Goal: Task Accomplishment & Management: Manage account settings

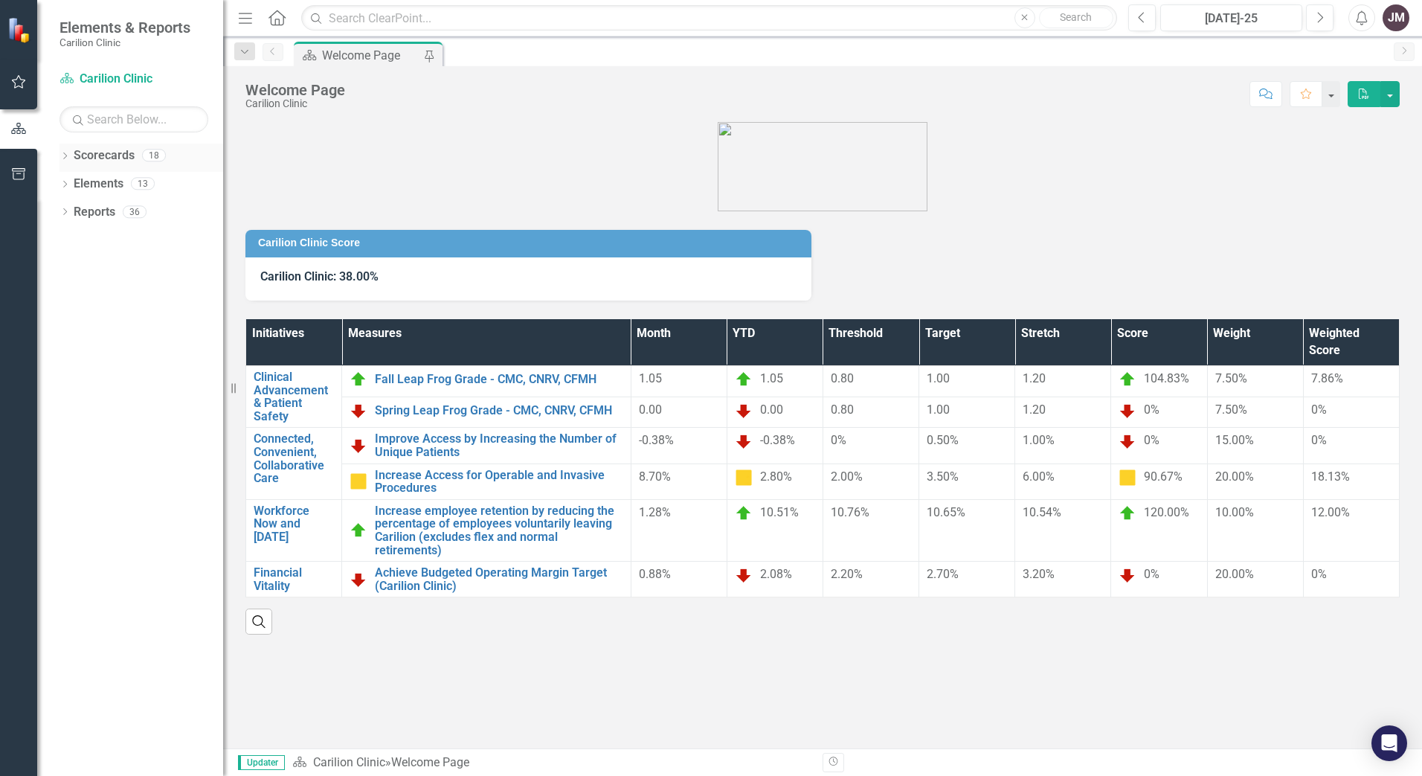
click at [64, 152] on div "Dropdown" at bounding box center [64, 157] width 10 height 13
click at [74, 175] on div "Dropdown Carilion Clinic" at bounding box center [145, 184] width 156 height 25
click at [71, 183] on icon "Dropdown" at bounding box center [72, 182] width 11 height 9
click at [88, 208] on icon "Dropdown" at bounding box center [87, 211] width 11 height 9
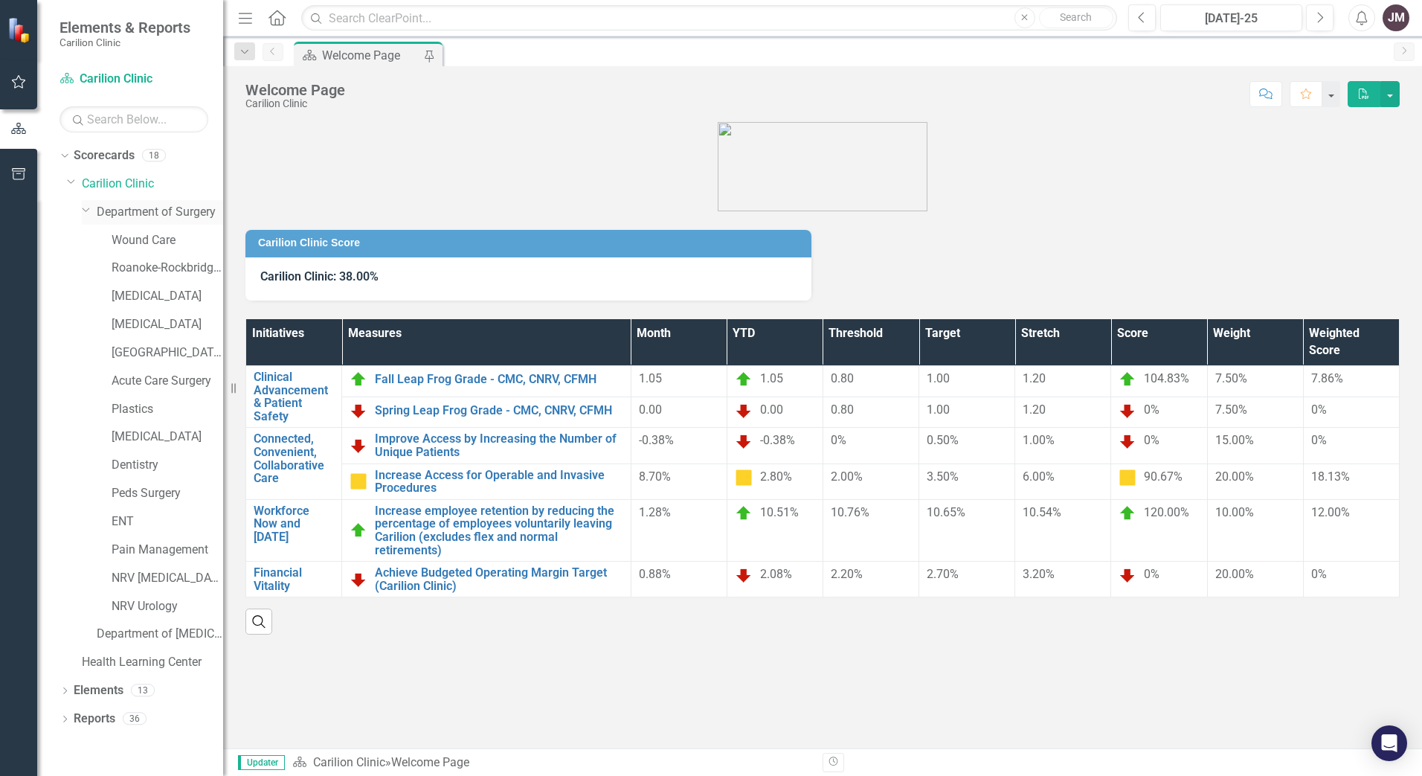
click at [128, 211] on link "Department of Surgery" at bounding box center [160, 212] width 126 height 17
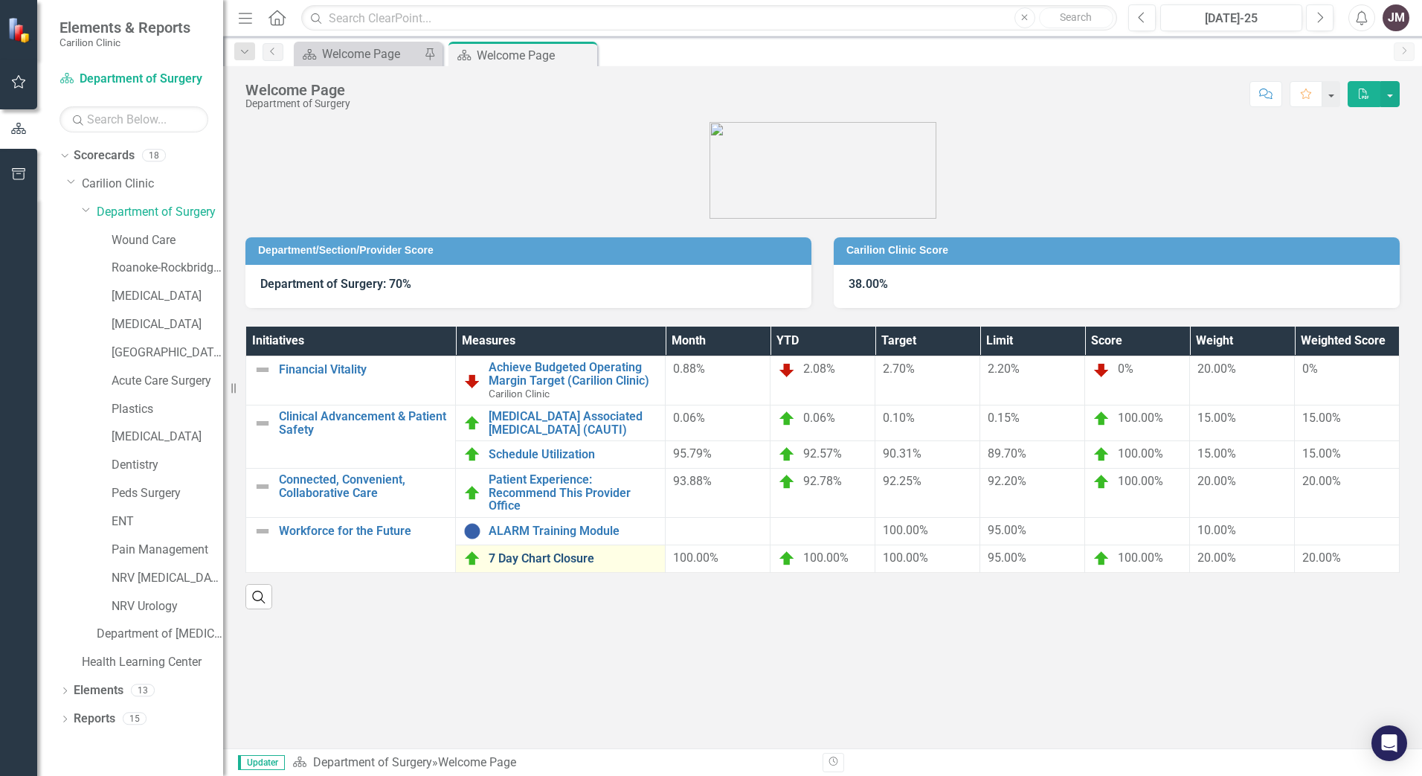
click at [522, 560] on link "7 Day Chart Closure" at bounding box center [573, 558] width 169 height 13
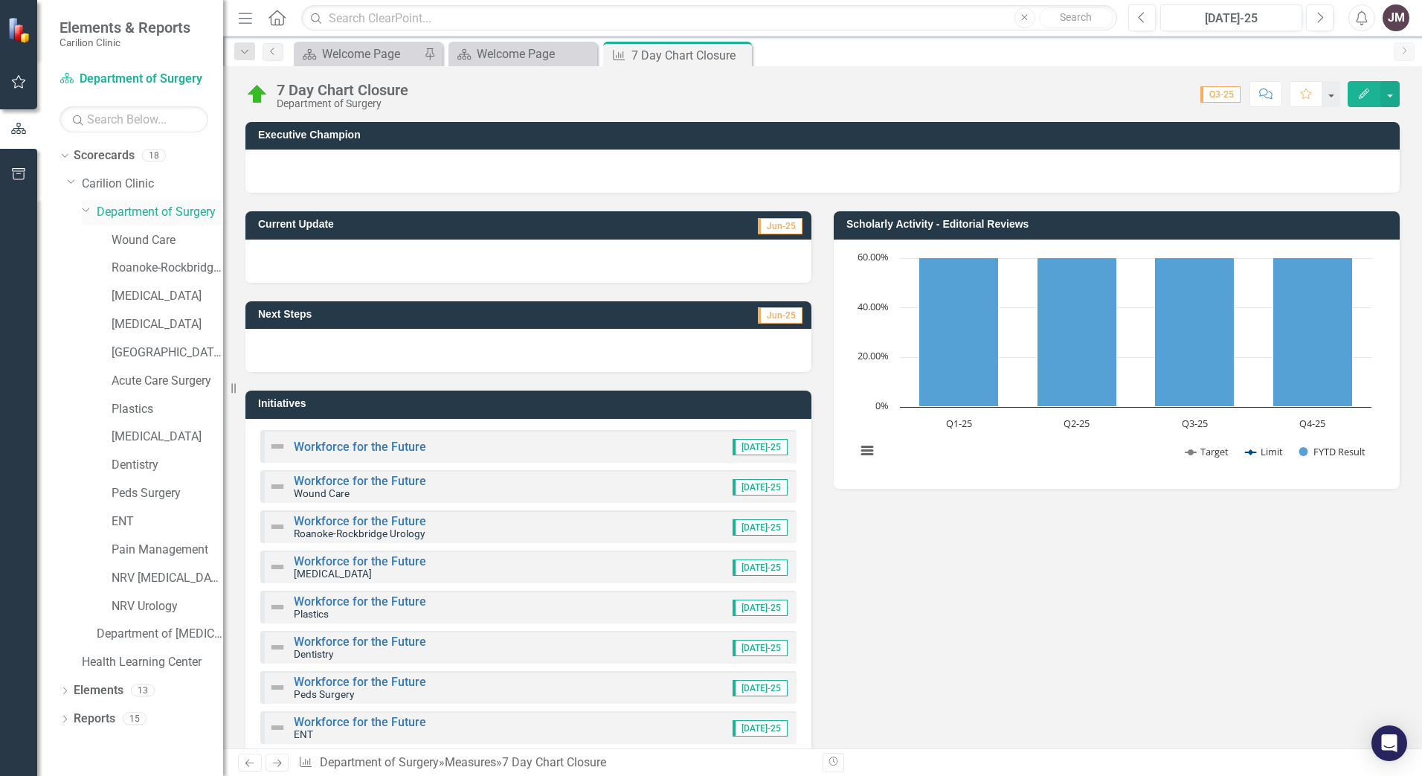
click at [136, 206] on link "Department of Surgery" at bounding box center [160, 212] width 126 height 17
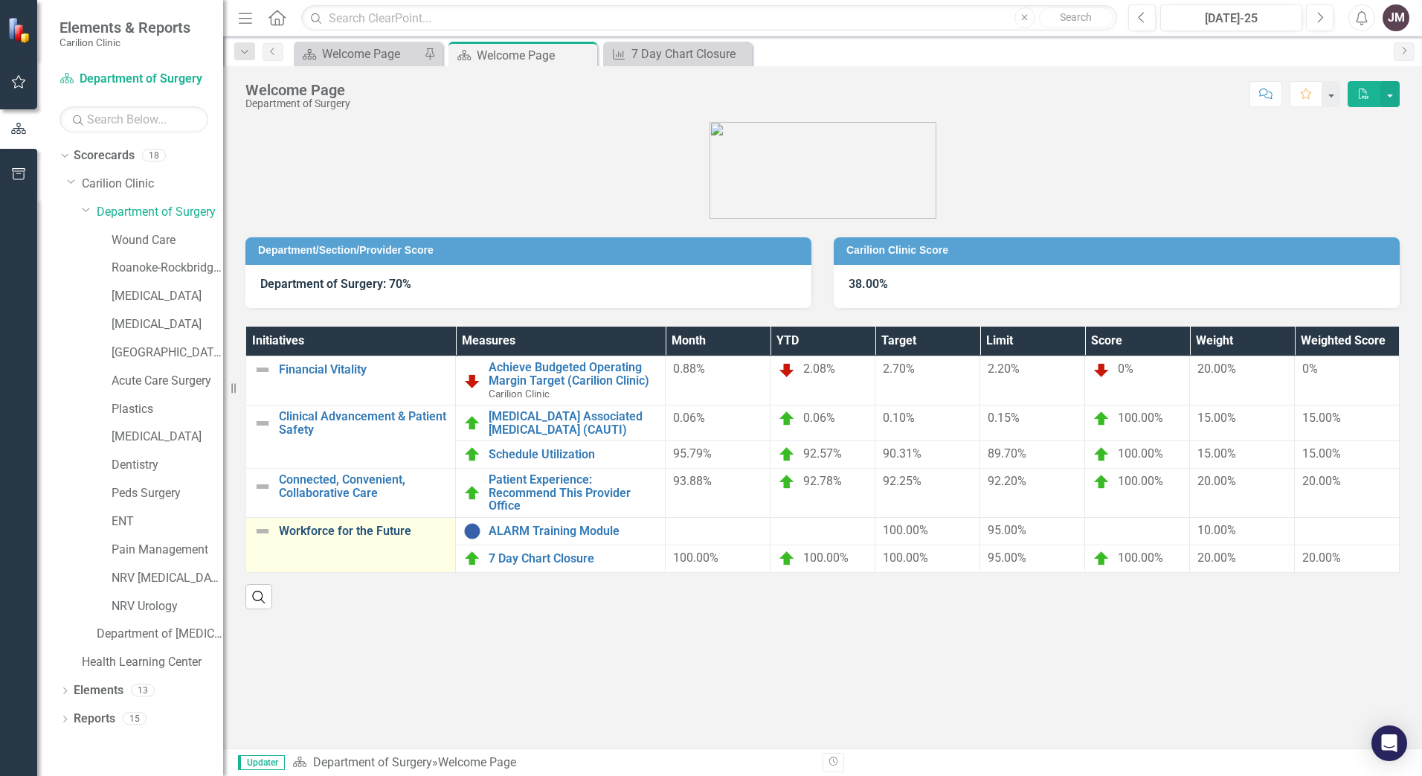
click at [310, 532] on link "Workforce for the Future" at bounding box center [363, 530] width 169 height 13
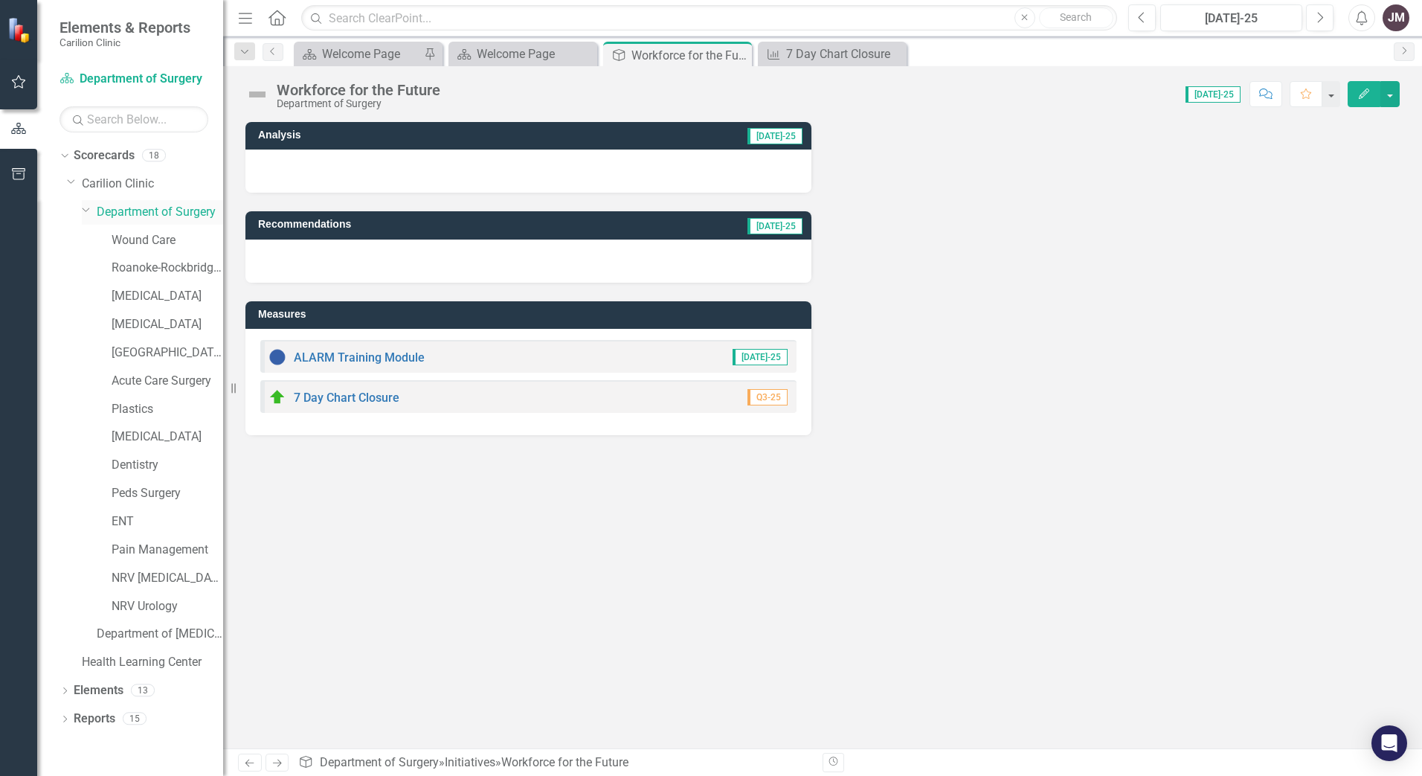
click at [144, 205] on link "Department of Surgery" at bounding box center [160, 212] width 126 height 17
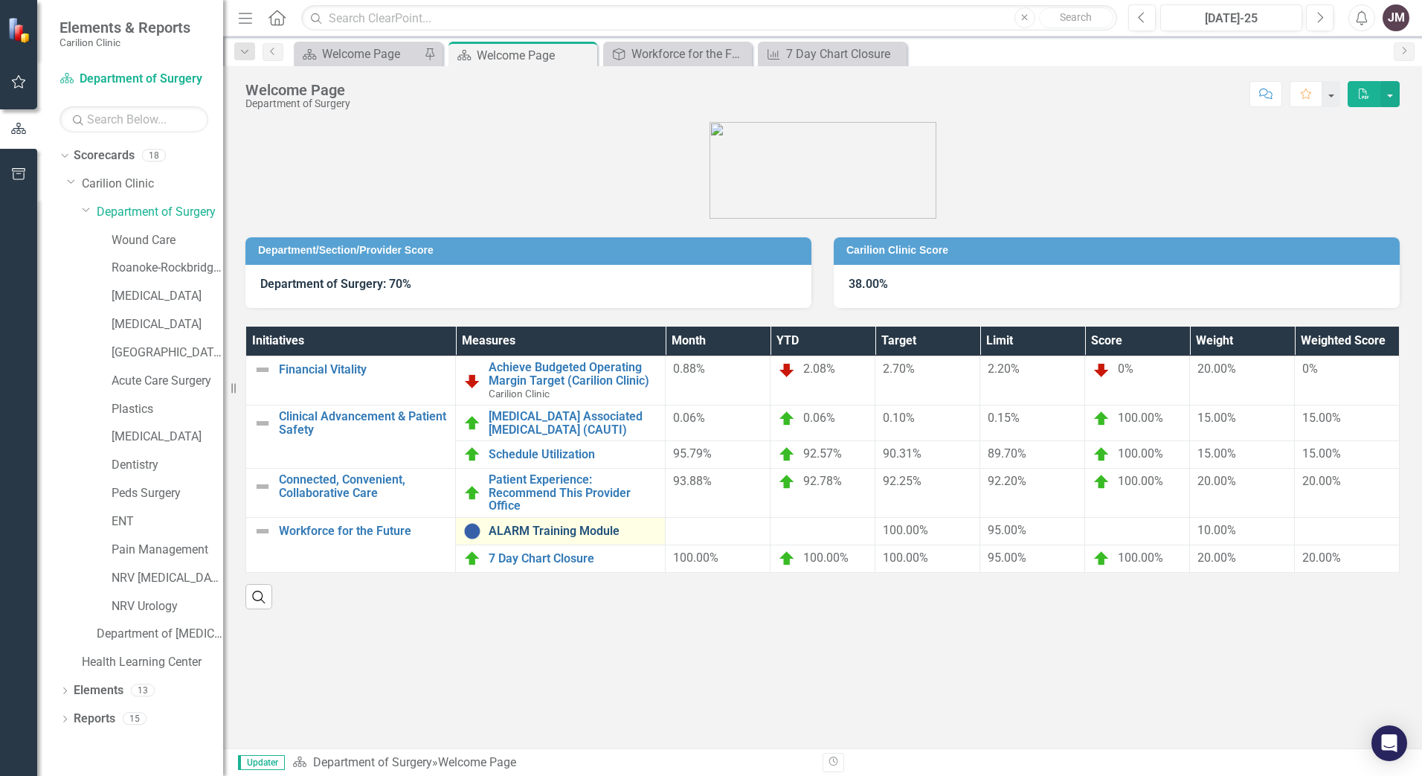
click at [564, 526] on link "ALARM Training Module" at bounding box center [573, 530] width 169 height 13
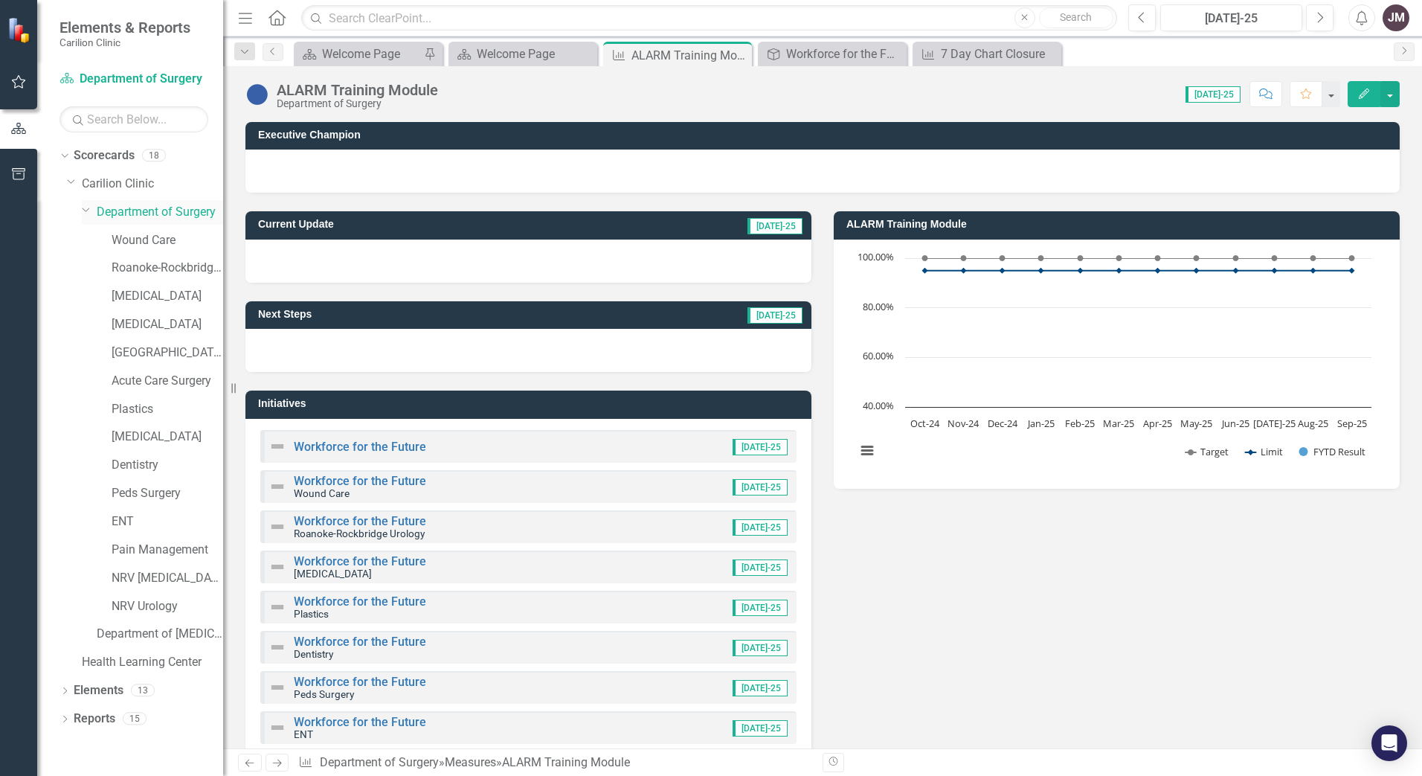
click at [159, 213] on link "Department of Surgery" at bounding box center [160, 212] width 126 height 17
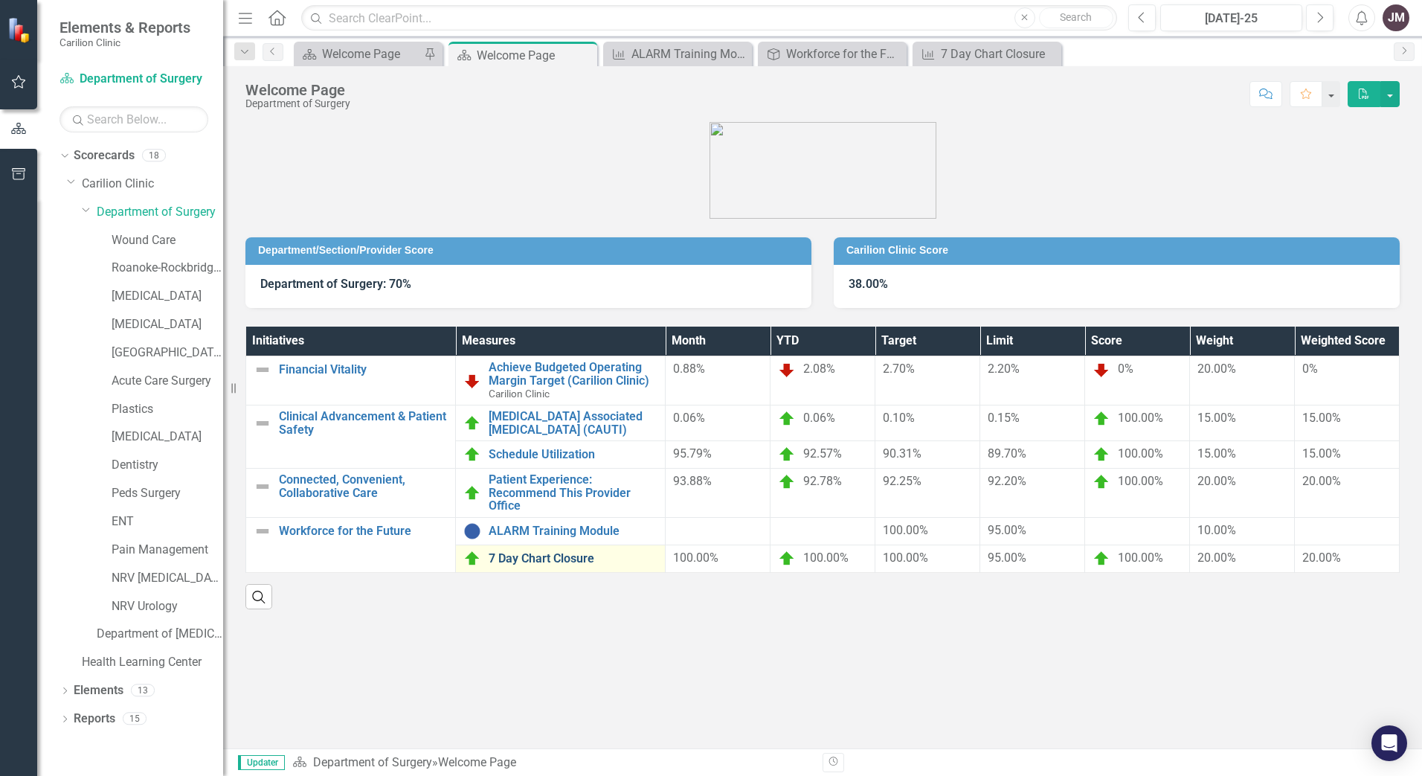
click at [529, 558] on link "7 Day Chart Closure" at bounding box center [573, 558] width 169 height 13
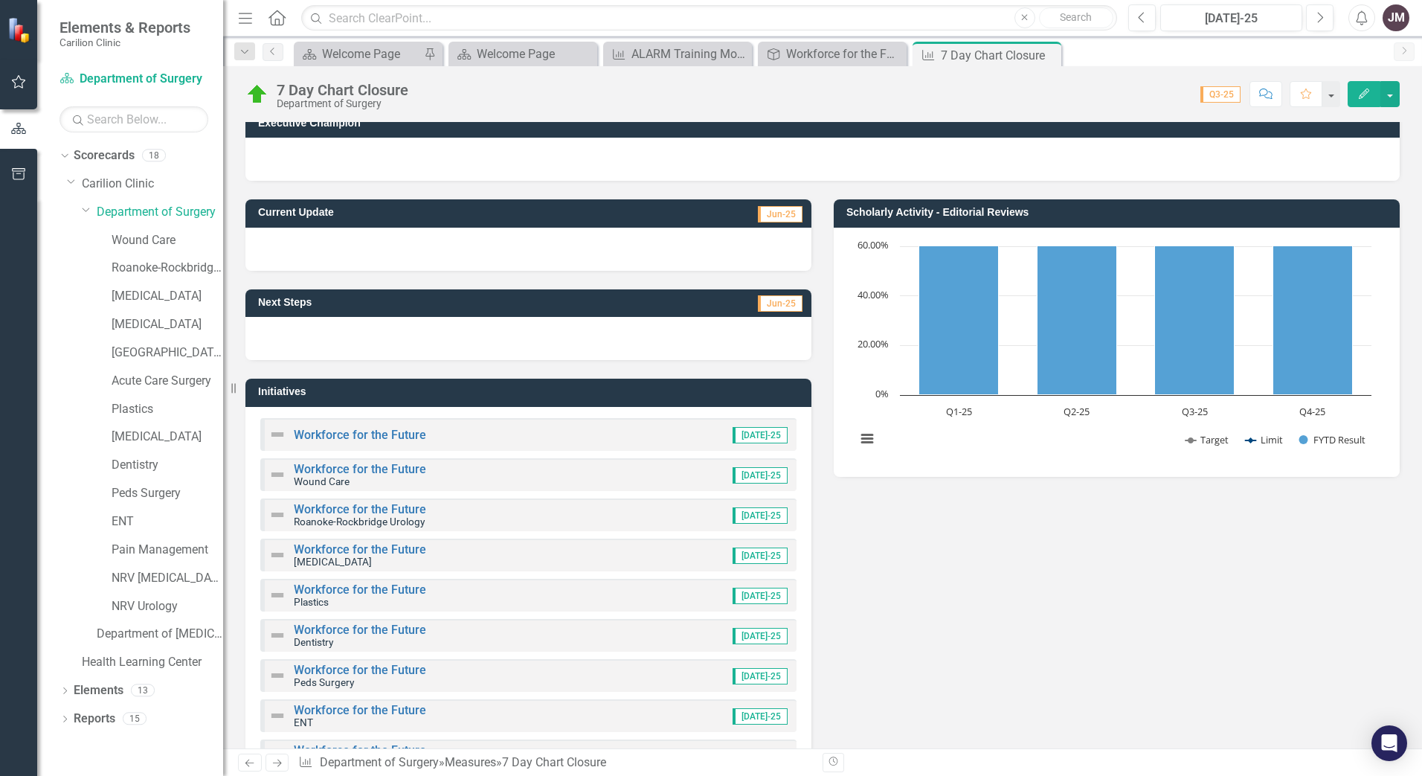
scroll to position [10, 0]
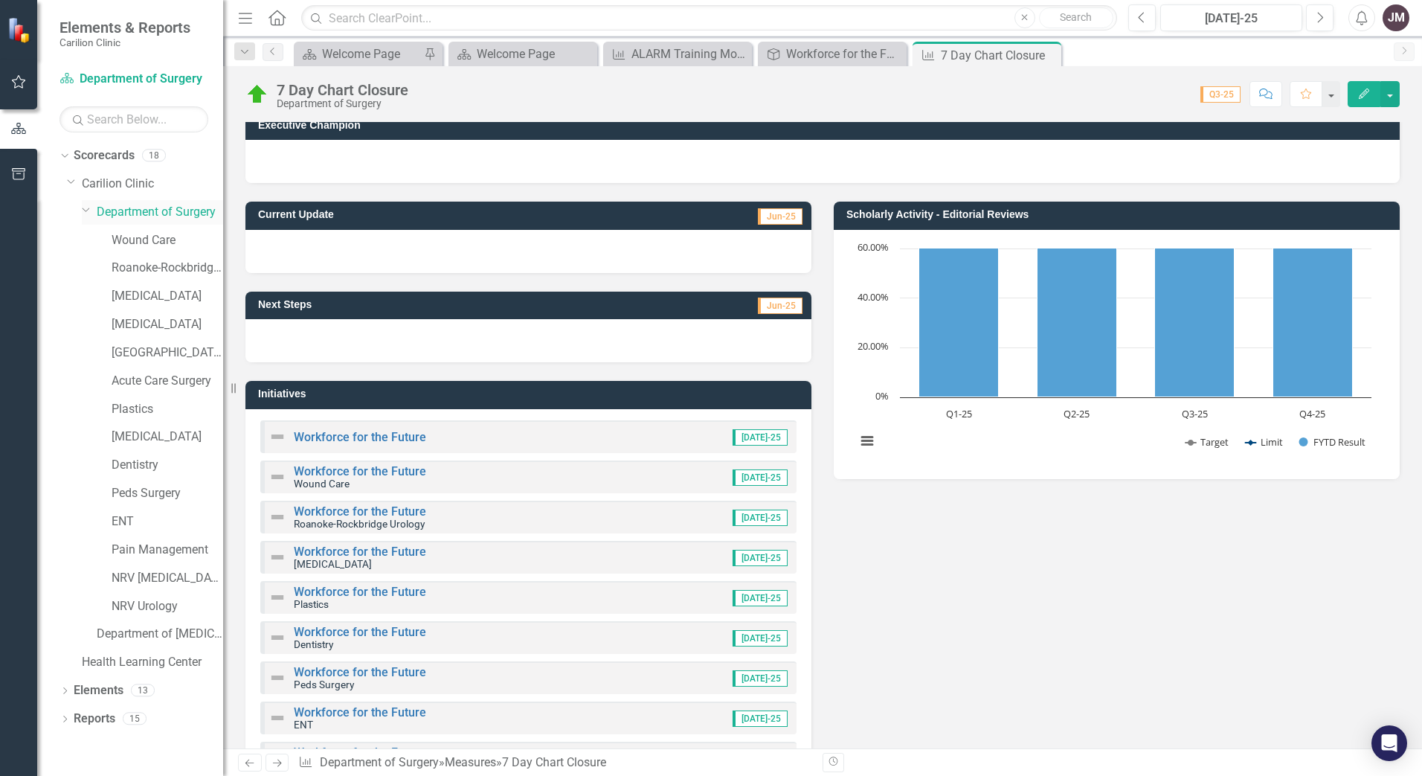
click at [137, 208] on link "Department of Surgery" at bounding box center [160, 212] width 126 height 17
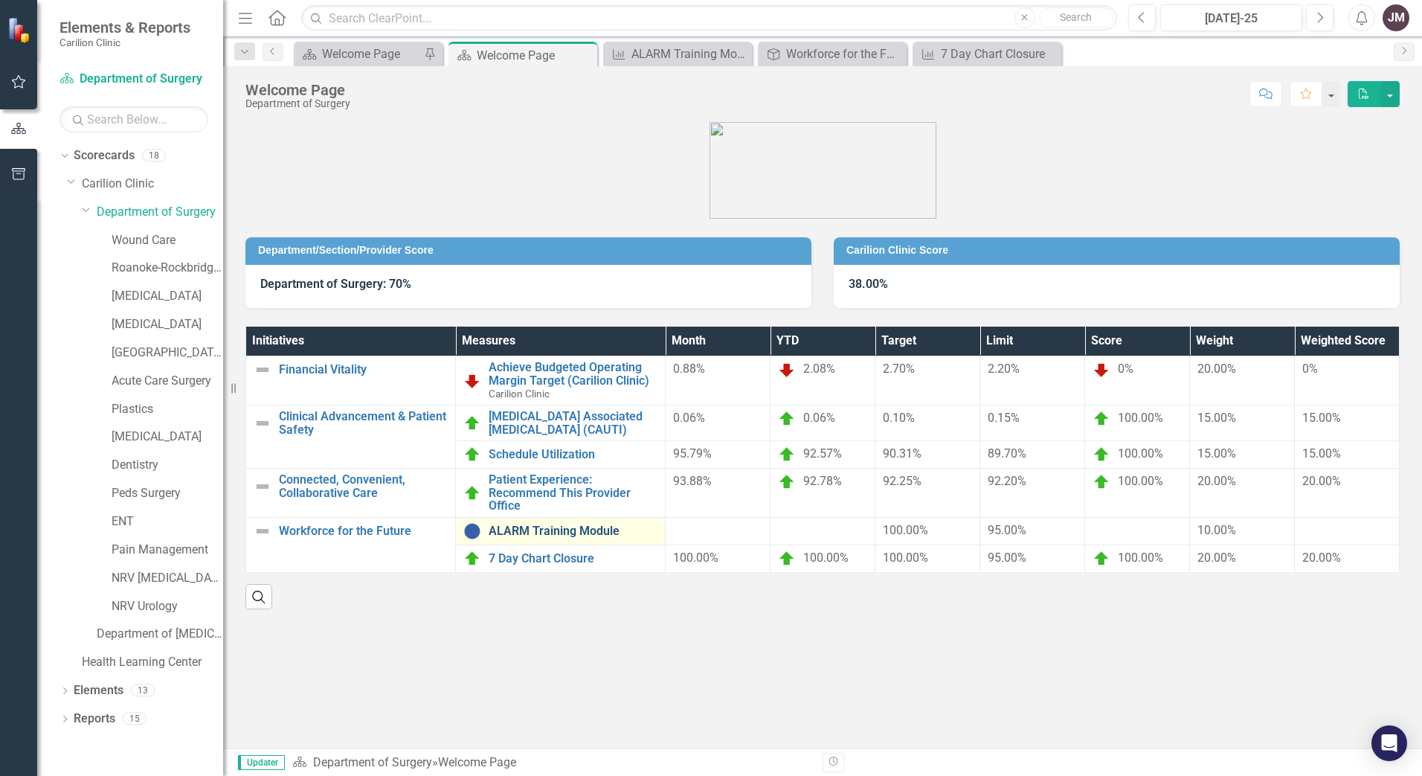
click at [541, 526] on link "ALARM Training Module" at bounding box center [573, 530] width 169 height 13
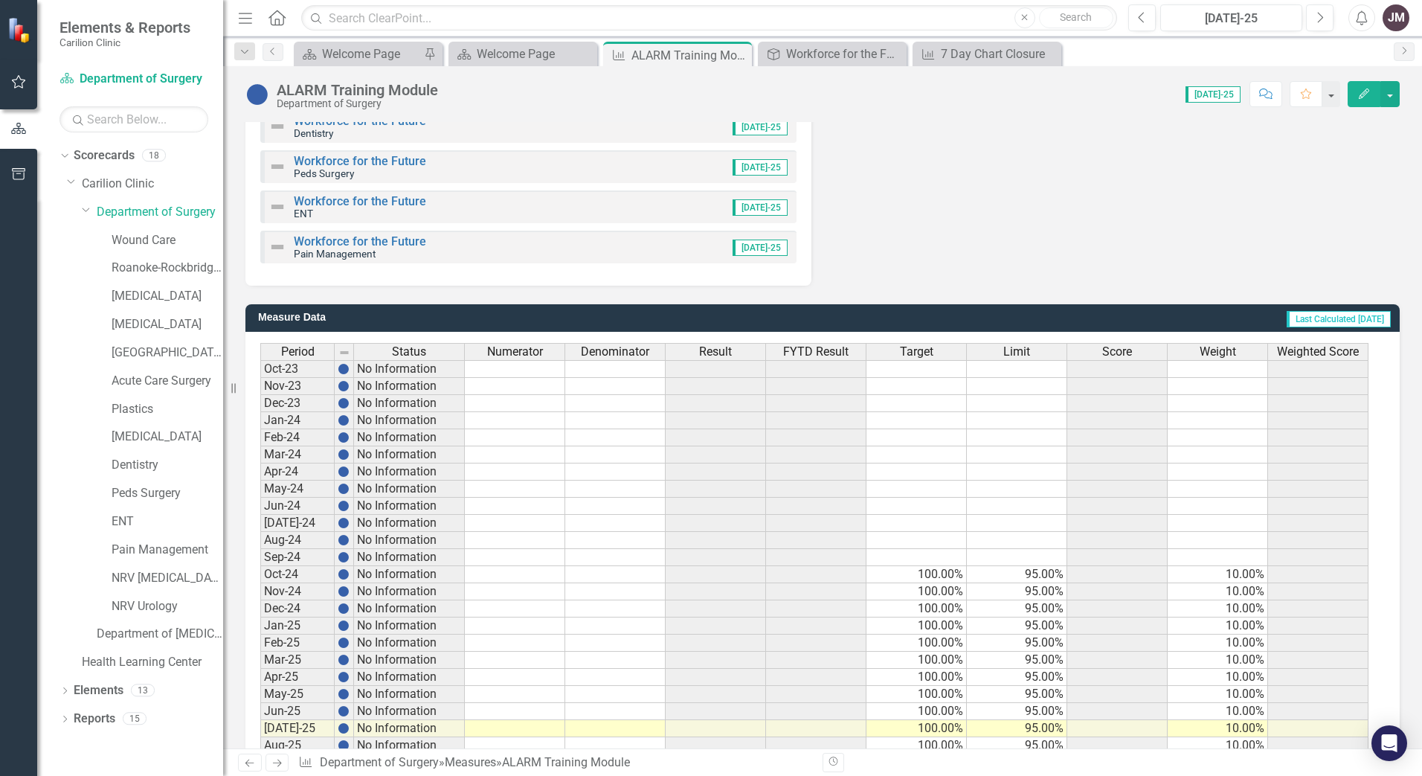
scroll to position [581, 0]
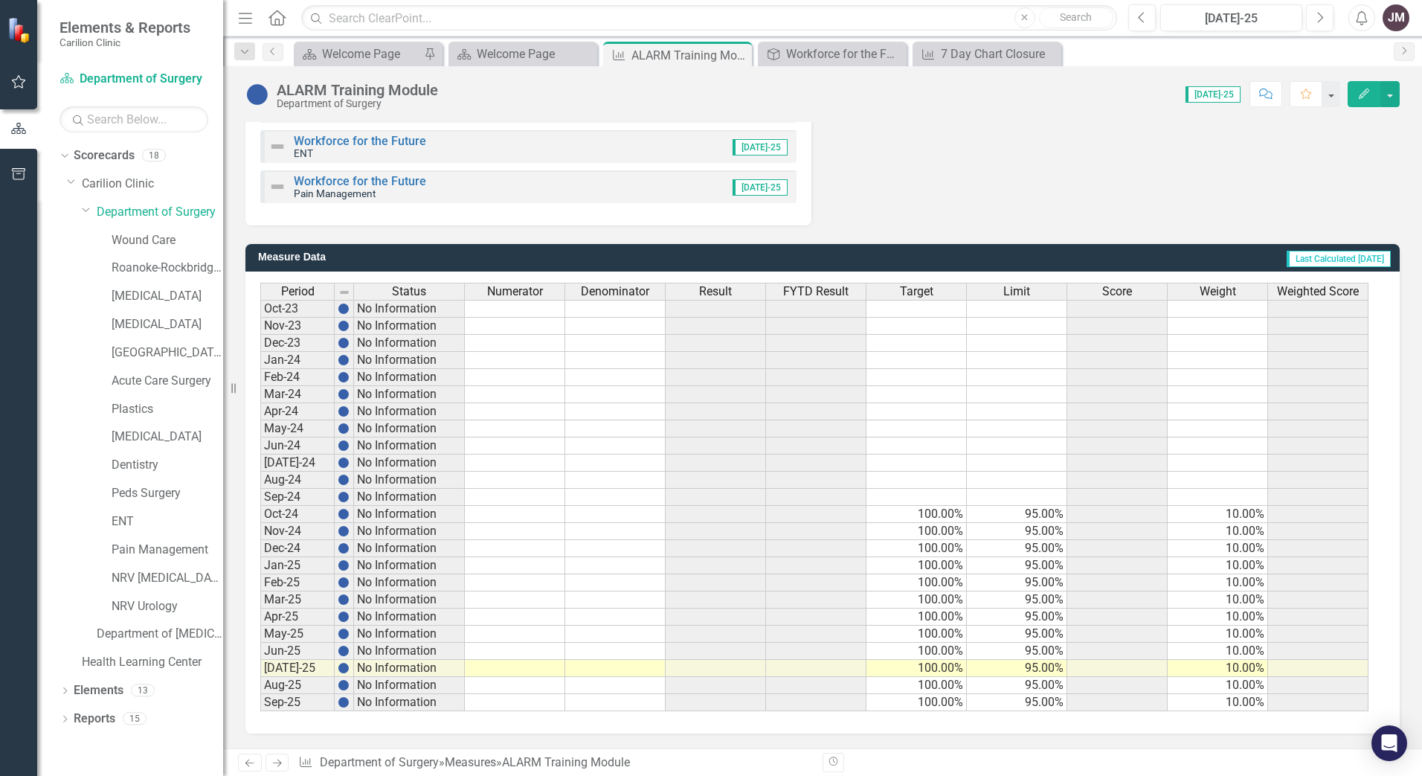
click at [511, 687] on td at bounding box center [515, 685] width 100 height 17
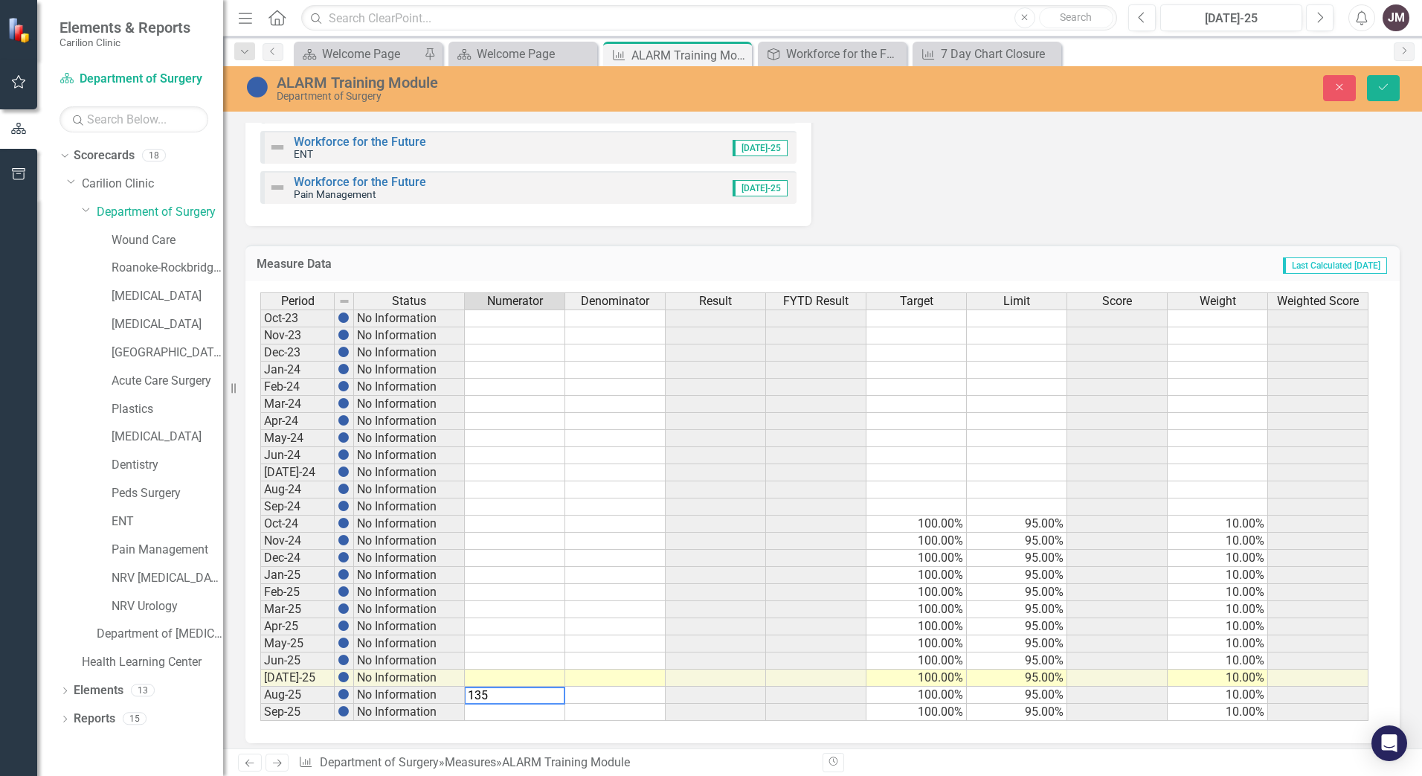
type textarea "135"
click at [609, 693] on td at bounding box center [615, 694] width 100 height 17
type textarea "29"
click at [758, 262] on td "Last Calculated 9 months ago" at bounding box center [1057, 265] width 661 height 19
click at [1385, 91] on icon "Save" at bounding box center [1382, 87] width 13 height 10
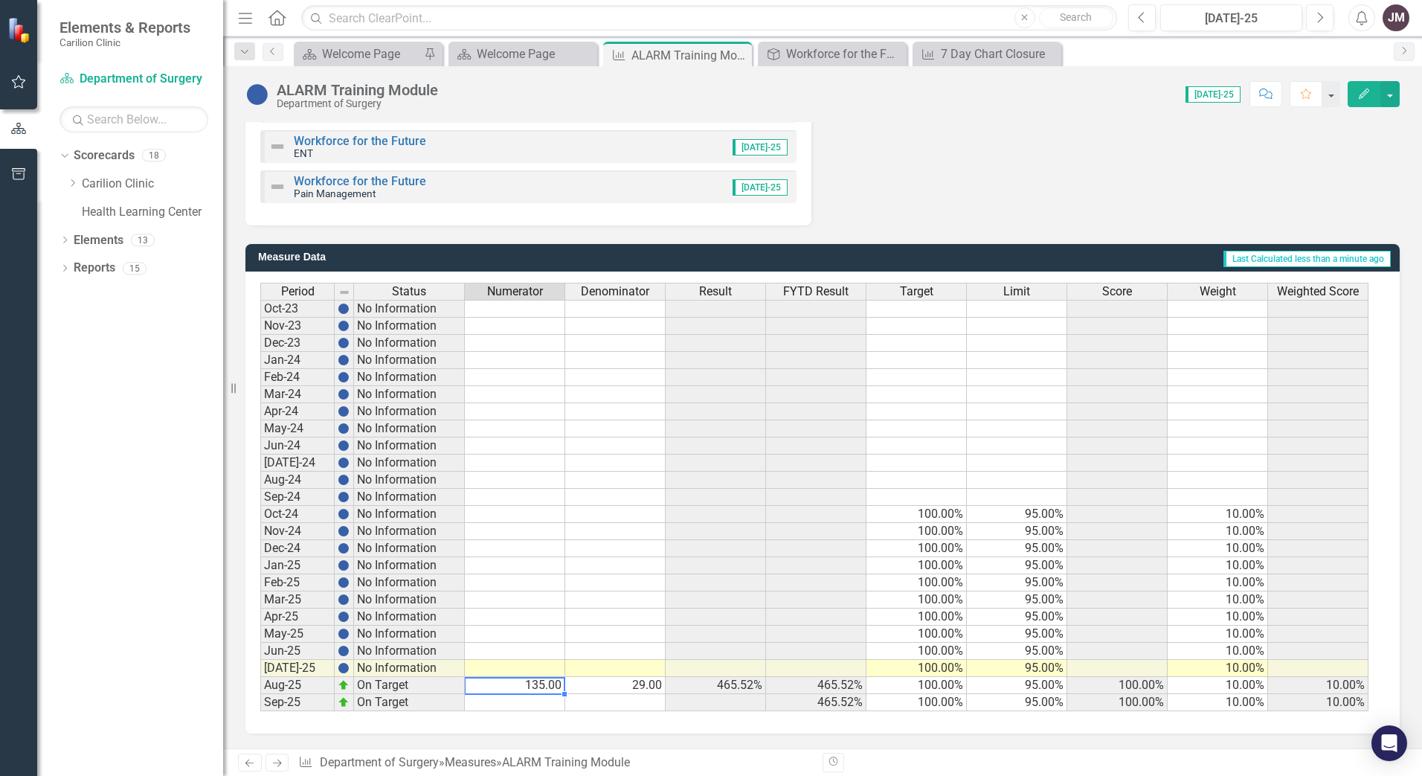
click at [536, 688] on td "135.00" at bounding box center [515, 685] width 100 height 17
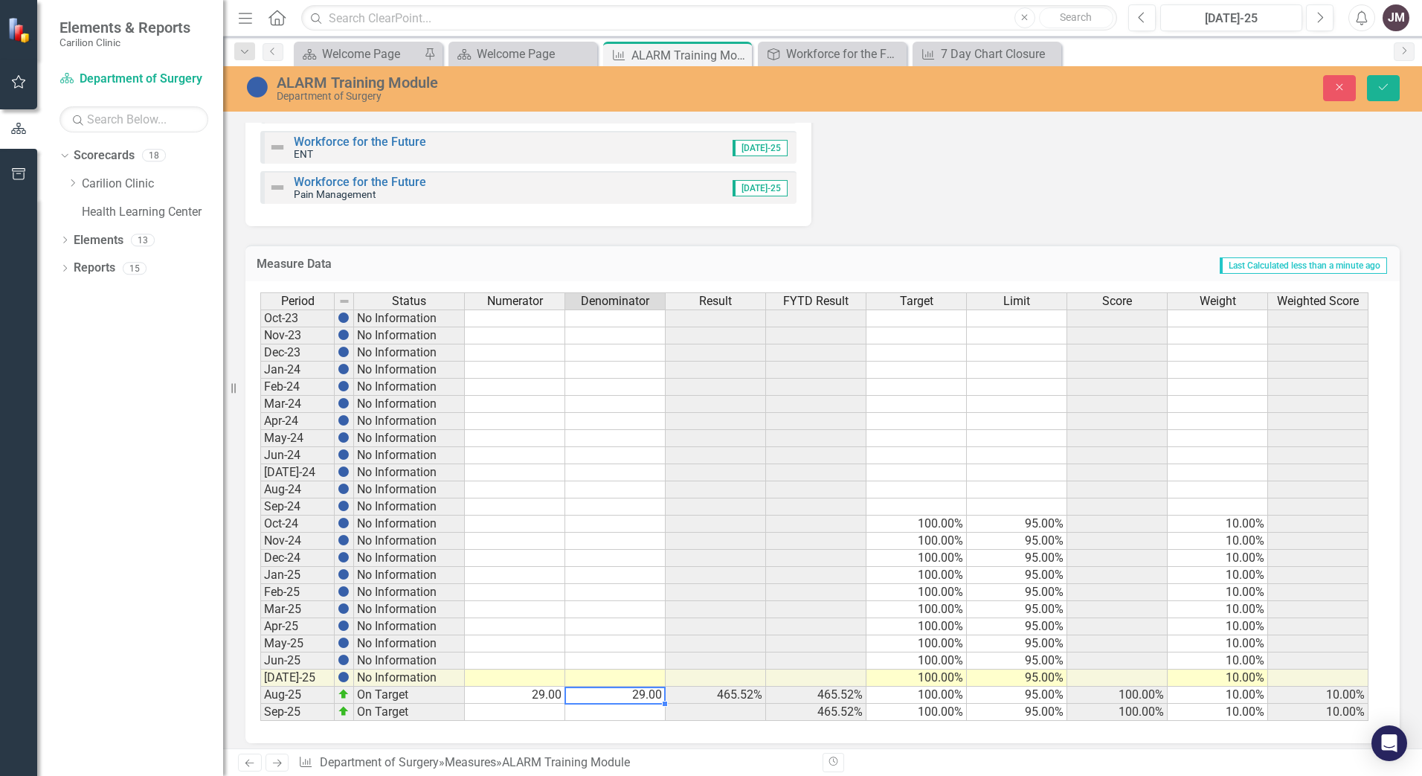
click at [605, 700] on td "29.00" at bounding box center [615, 694] width 100 height 17
type textarea "135"
click at [1382, 84] on icon "Save" at bounding box center [1382, 87] width 13 height 10
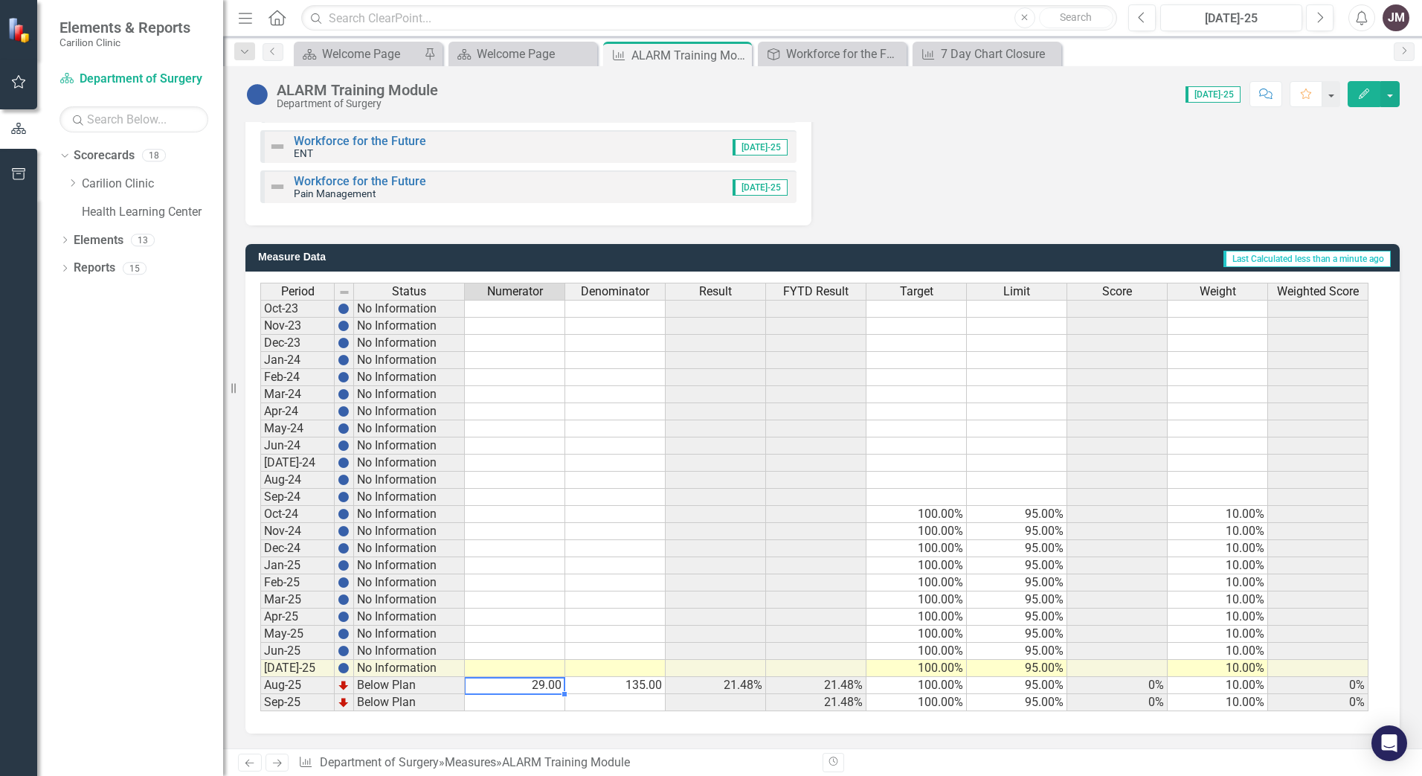
click at [528, 684] on td "29.00" at bounding box center [515, 685] width 100 height 17
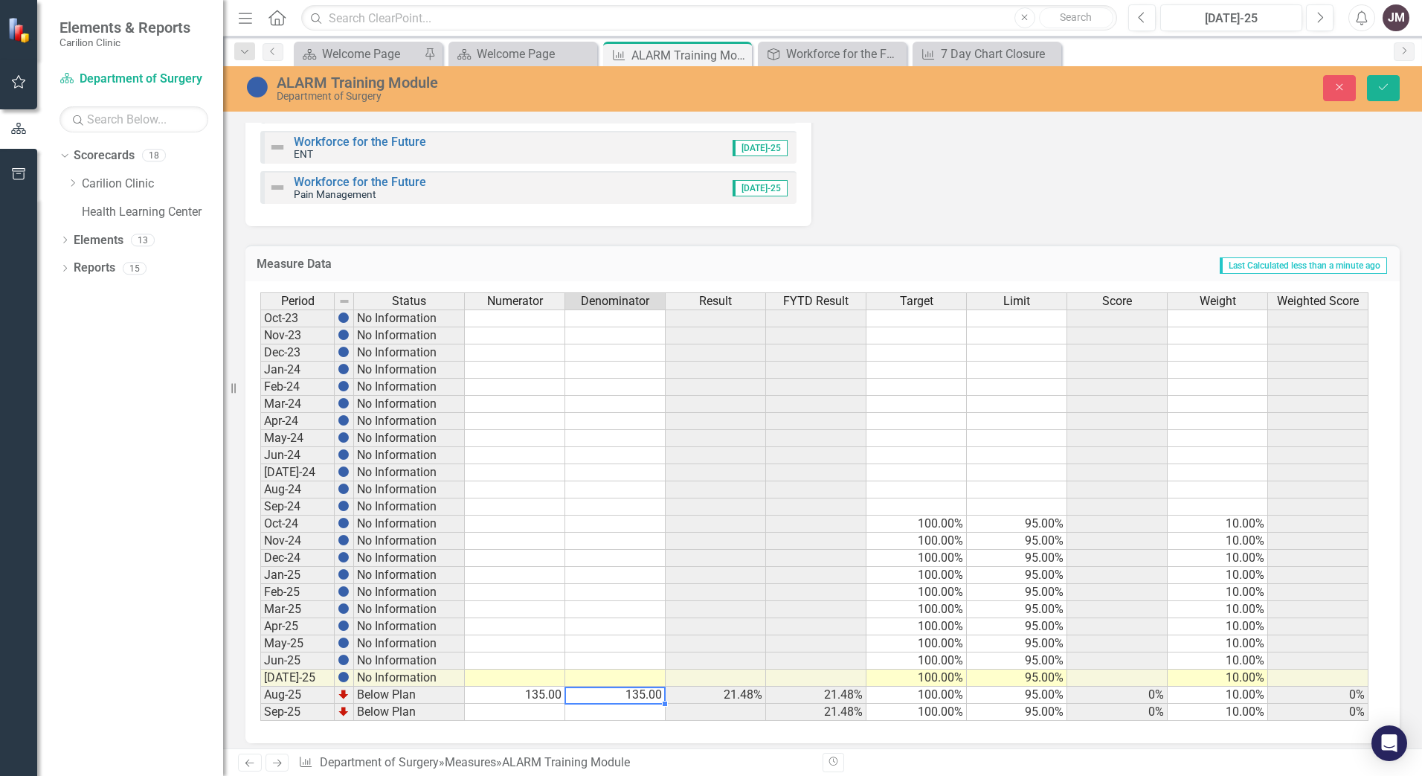
click at [607, 700] on td "135.00" at bounding box center [615, 694] width 100 height 17
type textarea "164"
click at [1385, 88] on icon "Save" at bounding box center [1382, 87] width 13 height 10
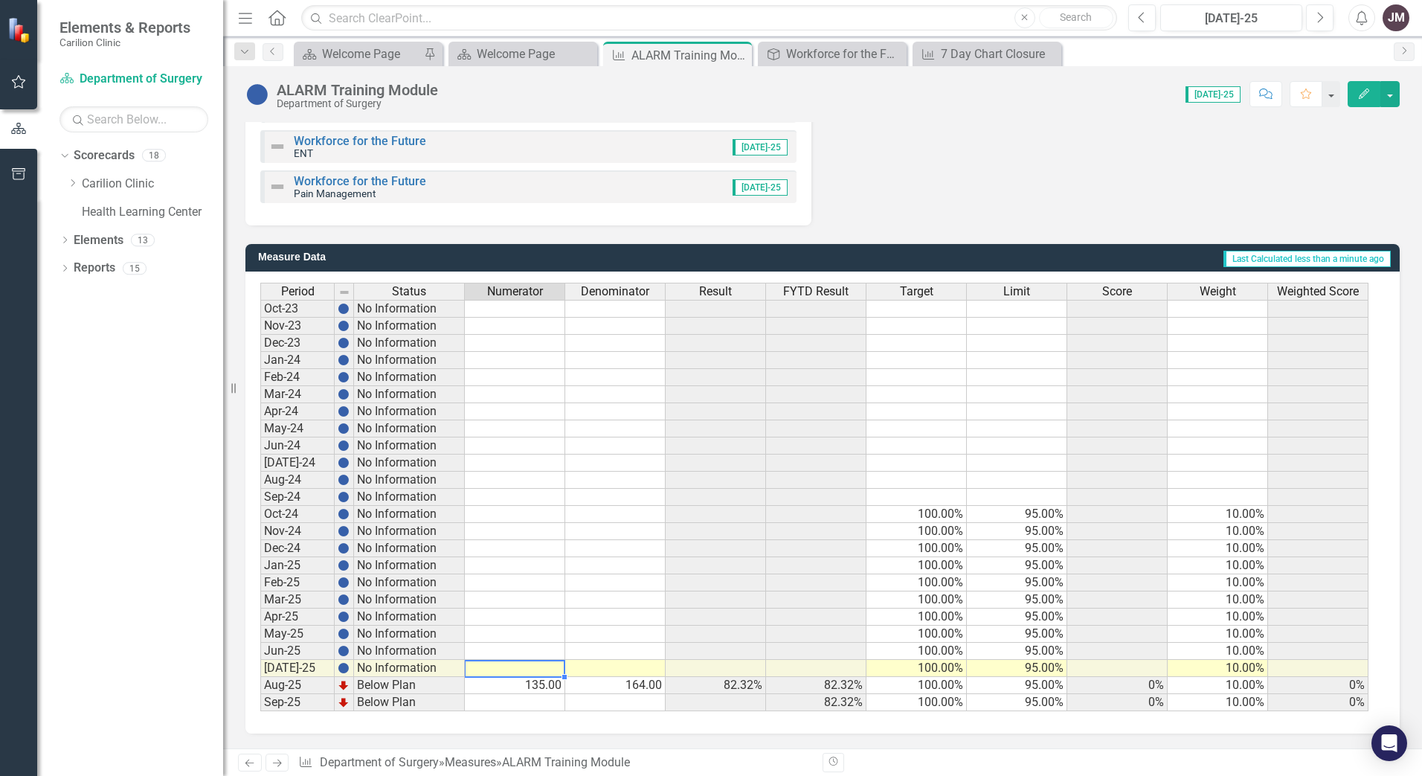
click at [492, 668] on td at bounding box center [515, 668] width 100 height 17
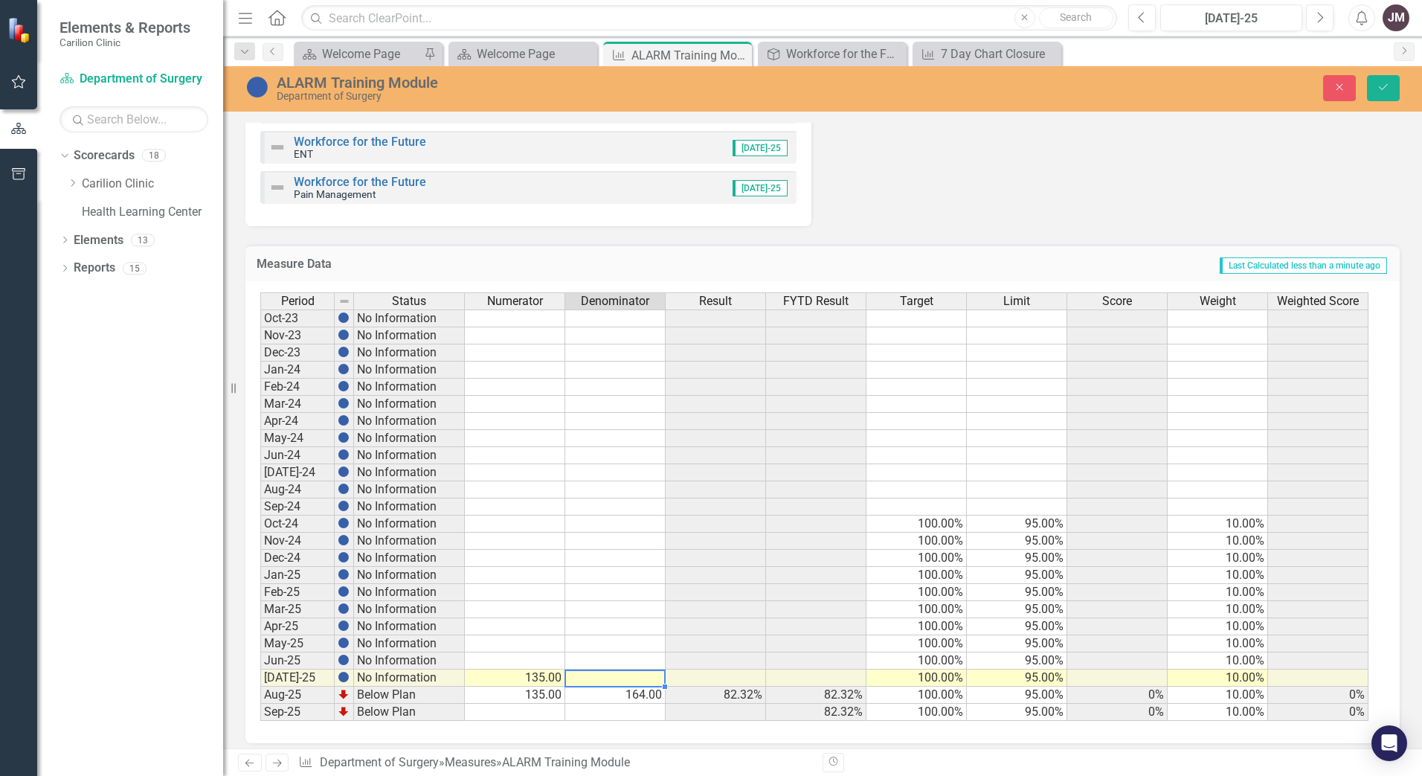
click at [596, 680] on td at bounding box center [615, 677] width 100 height 17
type textarea "164"
click at [516, 694] on td "135.00" at bounding box center [515, 694] width 100 height 17
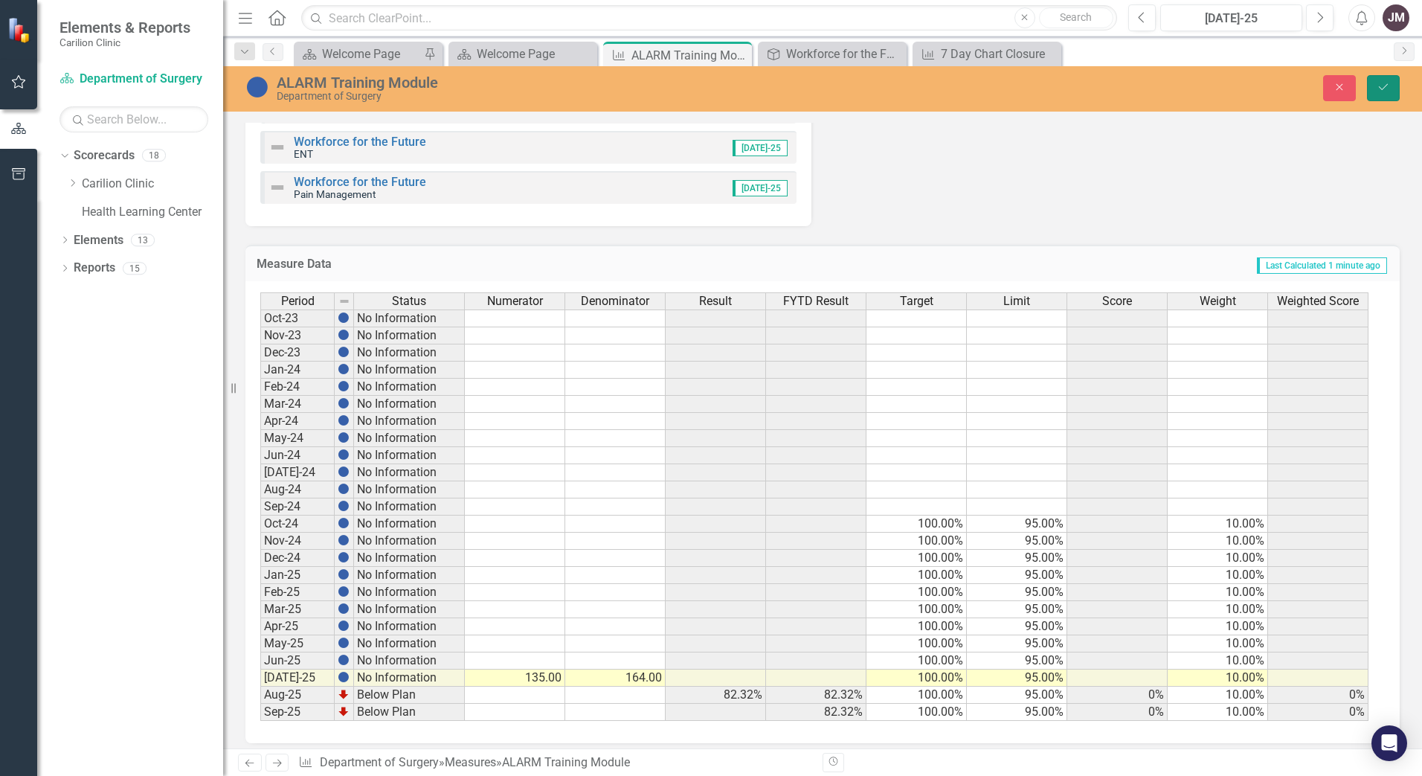
click at [1382, 91] on icon "Save" at bounding box center [1382, 87] width 13 height 10
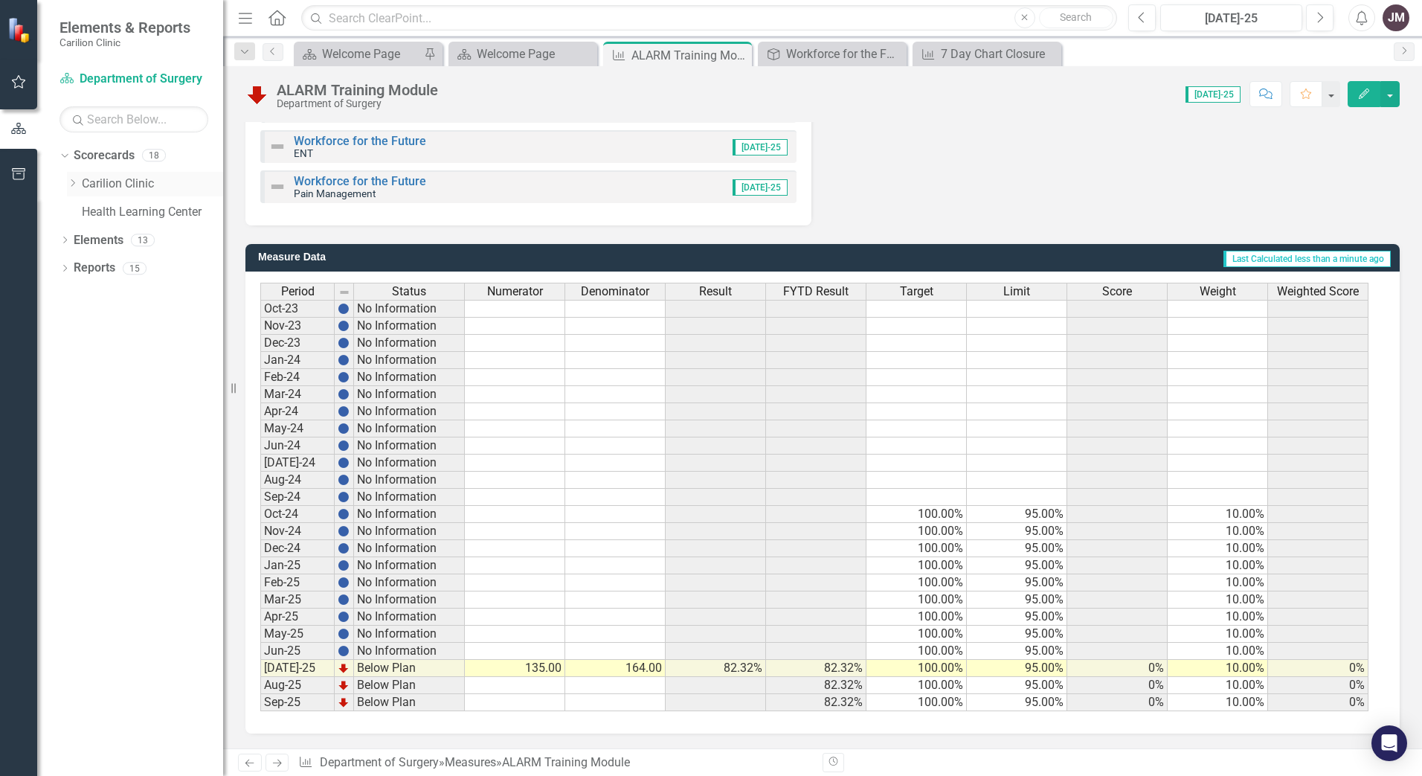
click at [71, 178] on div "Dropdown" at bounding box center [72, 184] width 11 height 13
click at [137, 209] on link "Department of Surgery" at bounding box center [160, 212] width 126 height 17
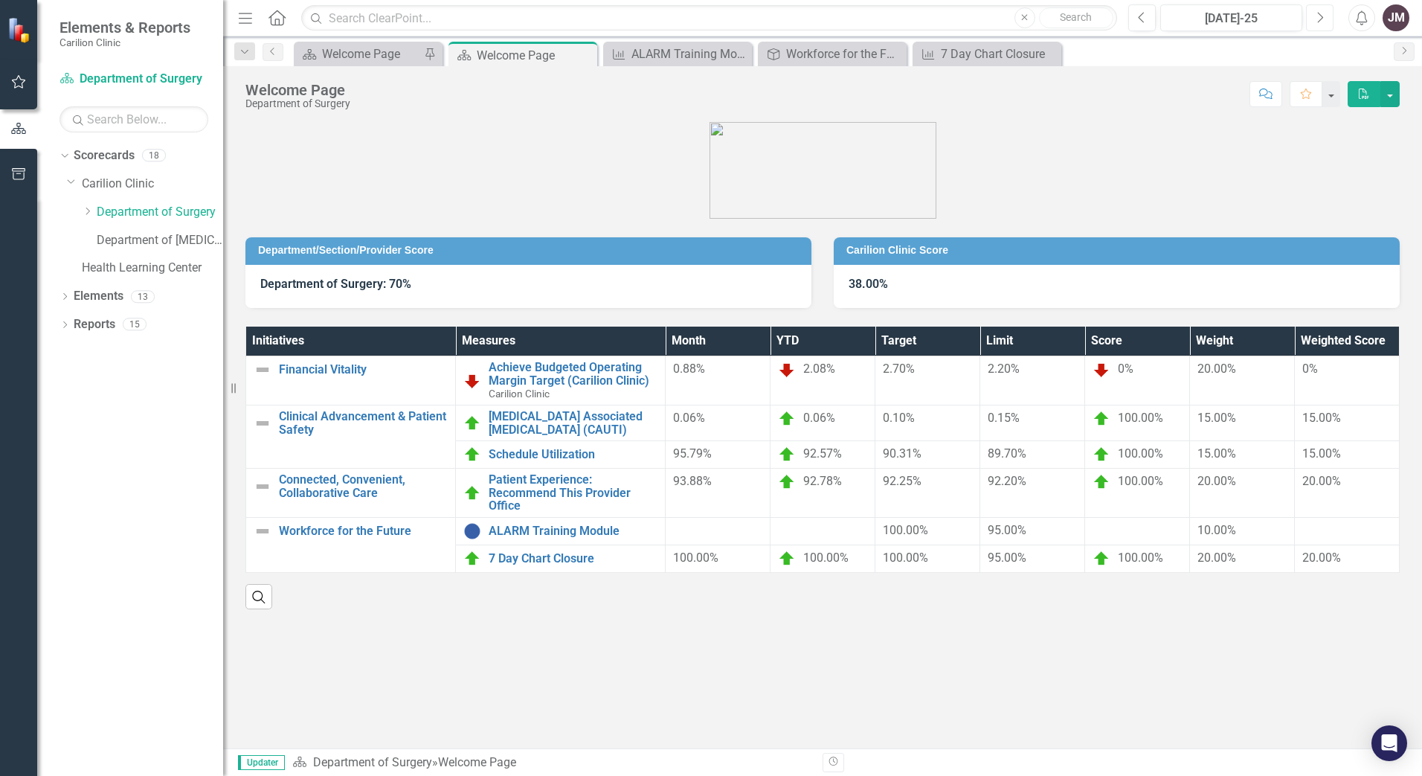
click at [1319, 14] on icon "button" at bounding box center [1321, 17] width 6 height 10
click at [1140, 19] on icon "button" at bounding box center [1141, 17] width 6 height 10
click at [1320, 16] on icon "Next" at bounding box center [1319, 17] width 8 height 13
click at [541, 529] on link "ALARM Training Module" at bounding box center [573, 530] width 169 height 13
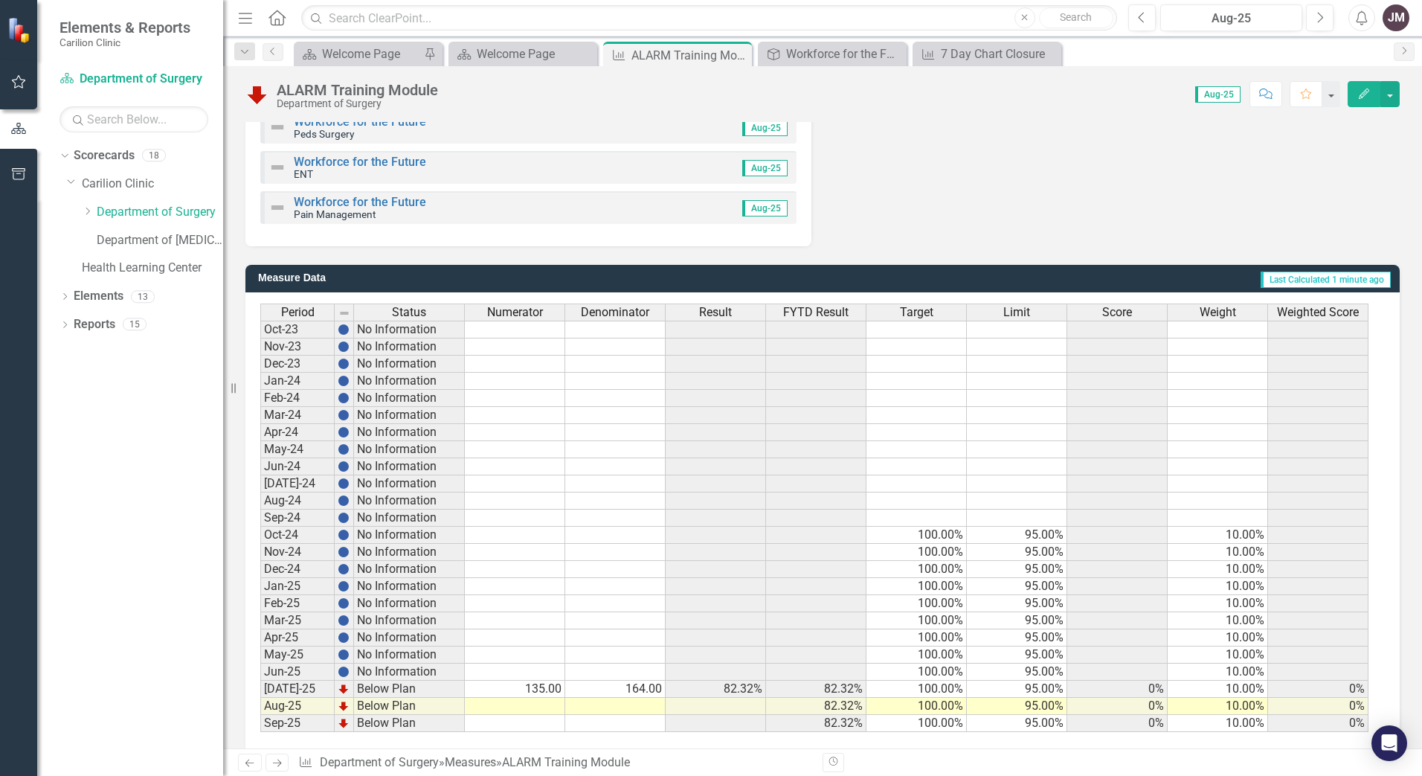
scroll to position [581, 0]
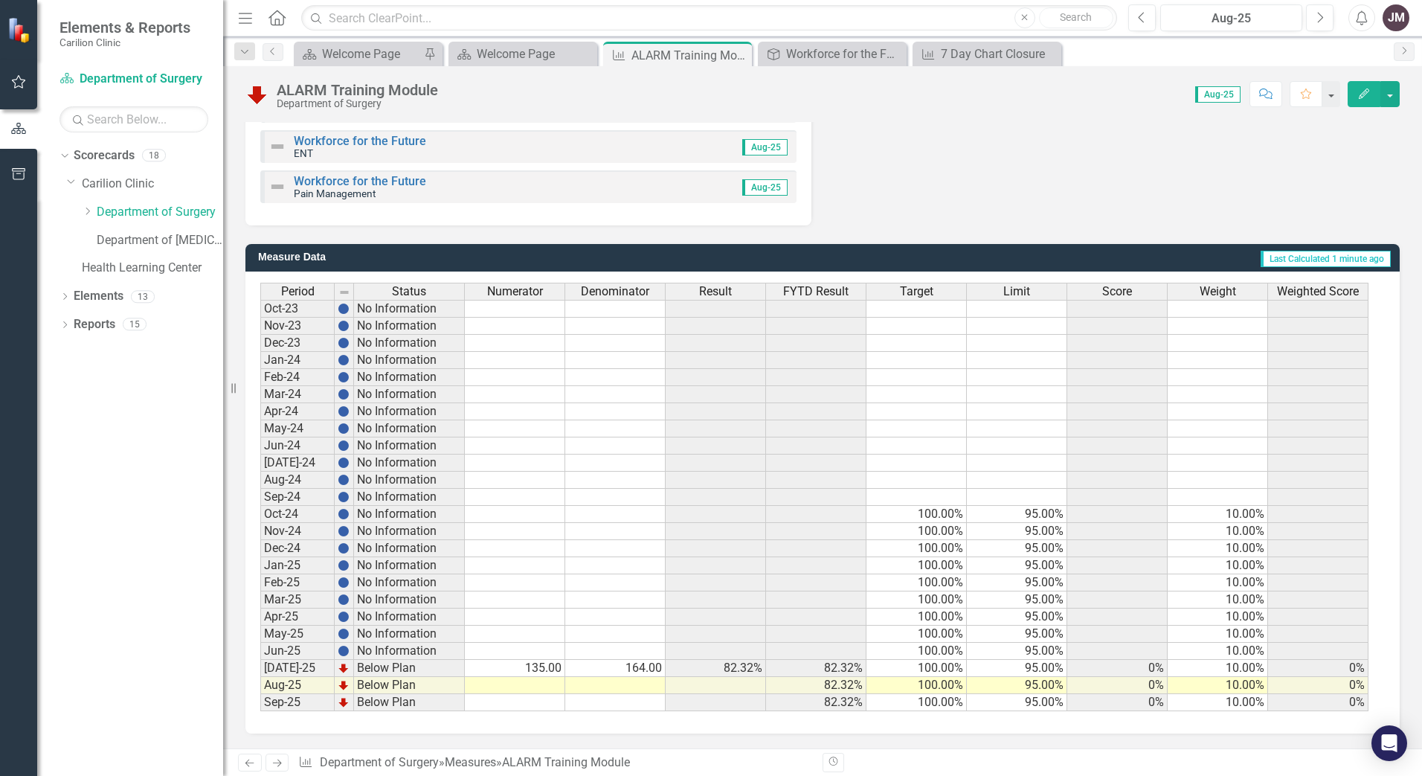
click at [535, 669] on td "135.00" at bounding box center [515, 668] width 100 height 17
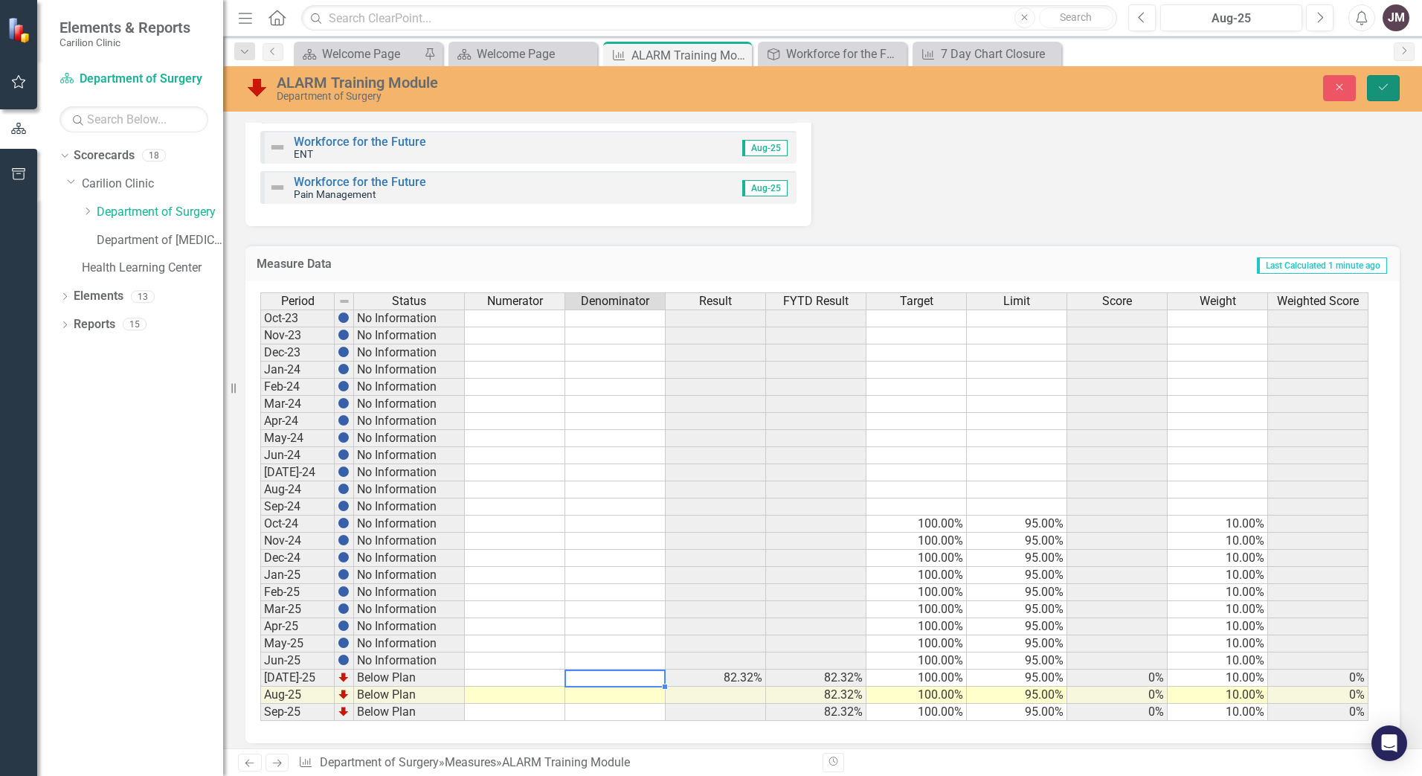
click at [1382, 81] on button "Save" at bounding box center [1383, 88] width 33 height 26
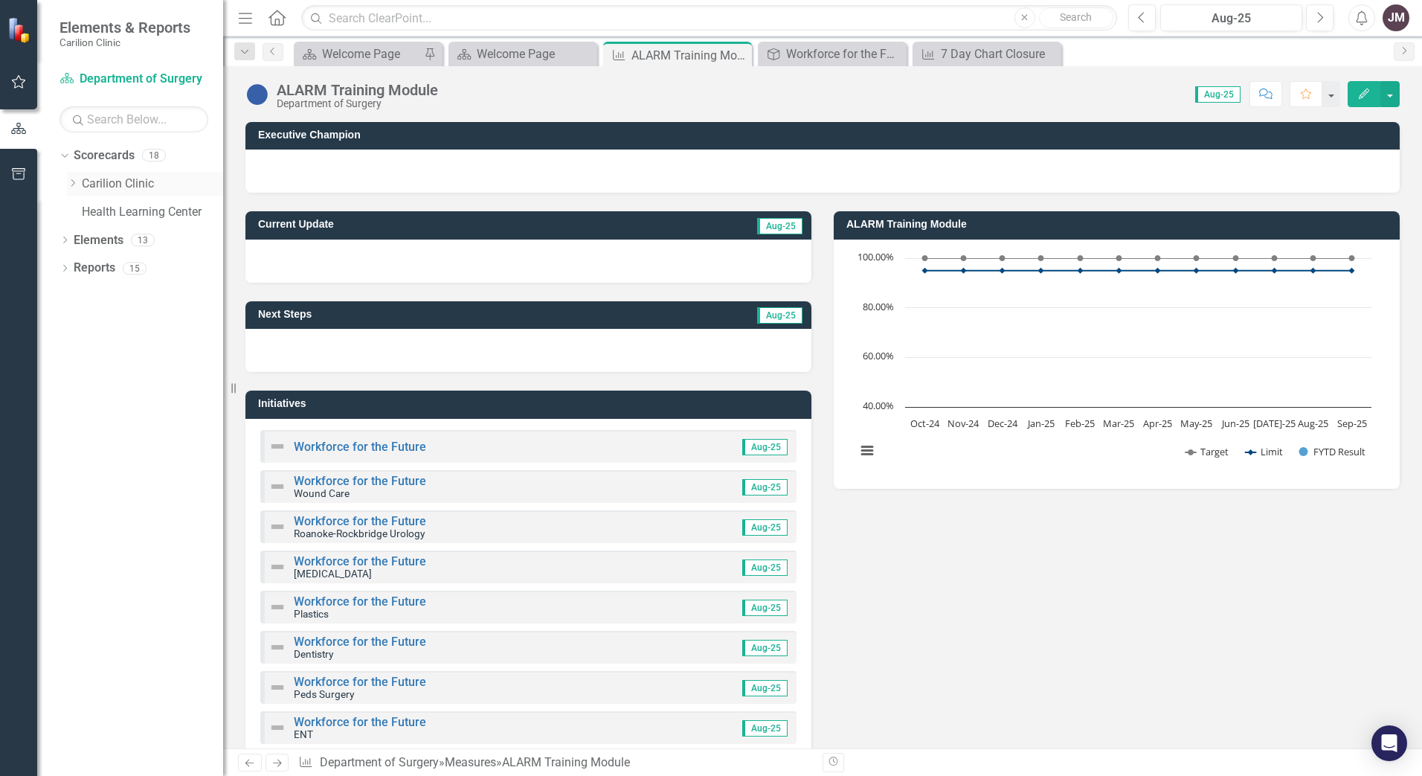
click at [71, 178] on icon "Dropdown" at bounding box center [72, 182] width 11 height 9
click at [109, 209] on link "Department of Surgery" at bounding box center [160, 212] width 126 height 17
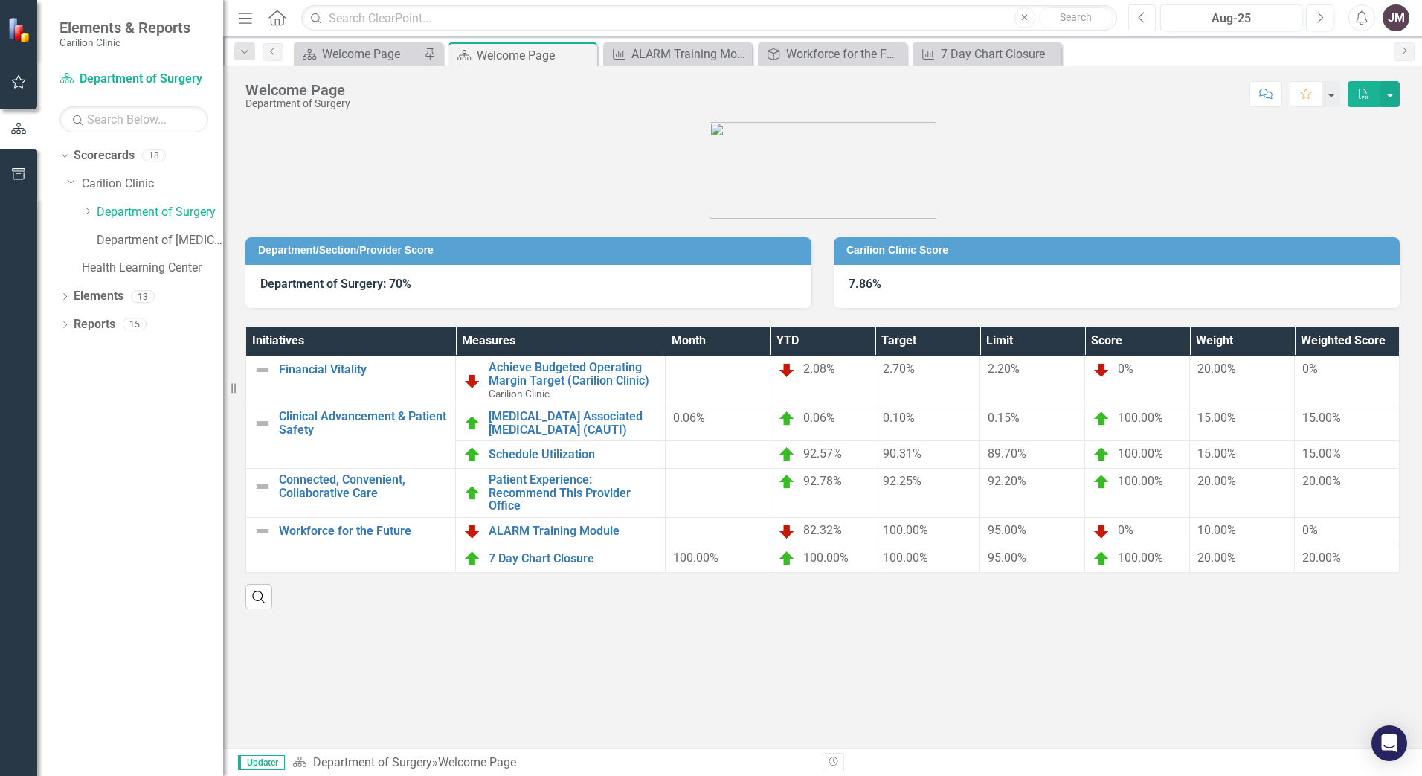
click at [1140, 13] on icon "Previous" at bounding box center [1142, 17] width 8 height 13
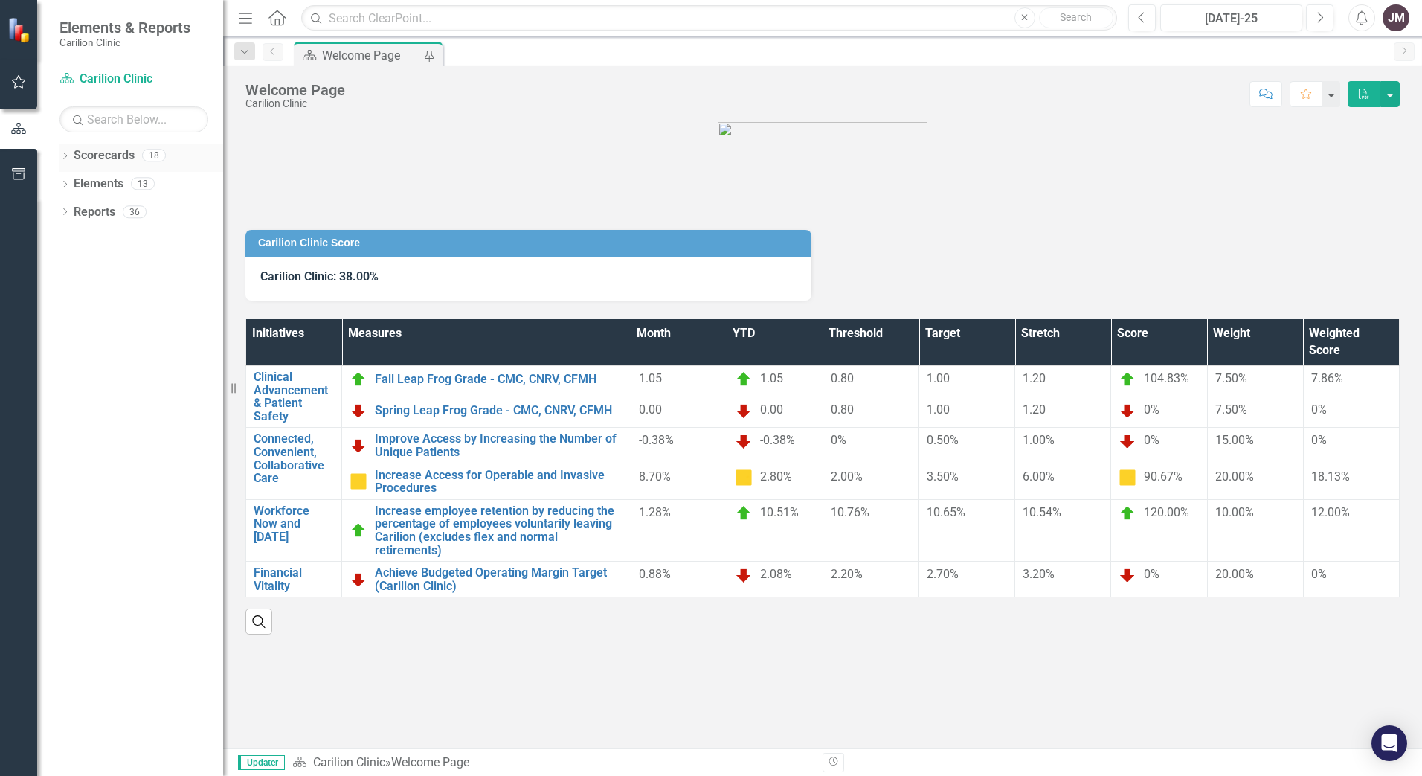
click at [63, 152] on div "Dropdown" at bounding box center [64, 157] width 10 height 13
click at [72, 178] on div "Dropdown" at bounding box center [72, 184] width 11 height 13
click at [136, 209] on link "Department of Surgery" at bounding box center [160, 212] width 126 height 17
